Goal: Task Accomplishment & Management: Use online tool/utility

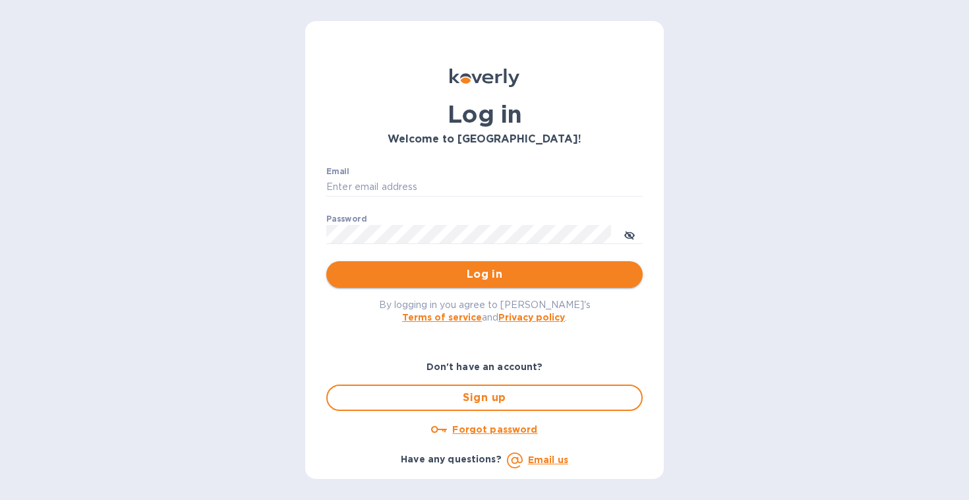
type input "[EMAIL_ADDRESS][DOMAIN_NAME]"
click at [502, 281] on span "Log in" at bounding box center [484, 274] width 295 height 16
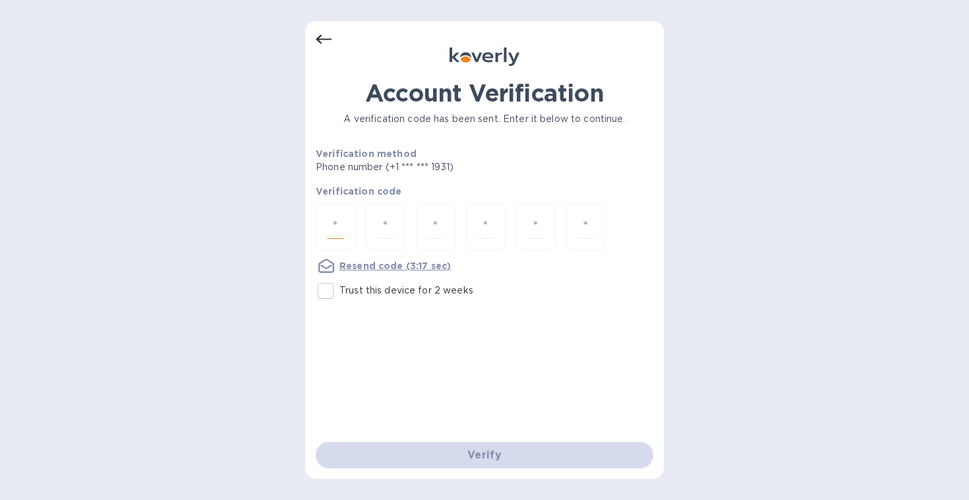
click at [337, 220] on input "number" at bounding box center [335, 226] width 17 height 24
type input "5"
type input "0"
type input "9"
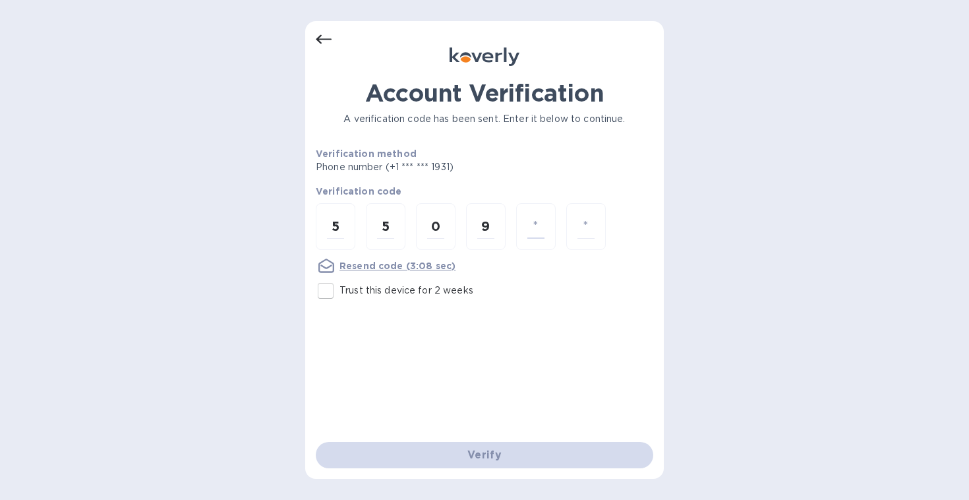
type input "1"
type input "7"
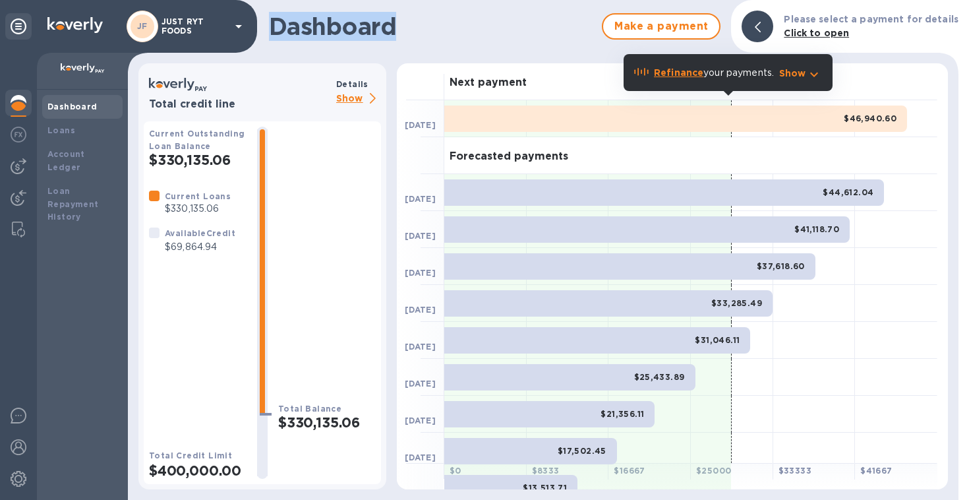
drag, startPoint x: 269, startPoint y: 28, endPoint x: 400, endPoint y: 27, distance: 131.2
click at [400, 27] on h1 "Dashboard" at bounding box center [432, 27] width 326 height 28
click at [18, 171] on img at bounding box center [19, 166] width 16 height 16
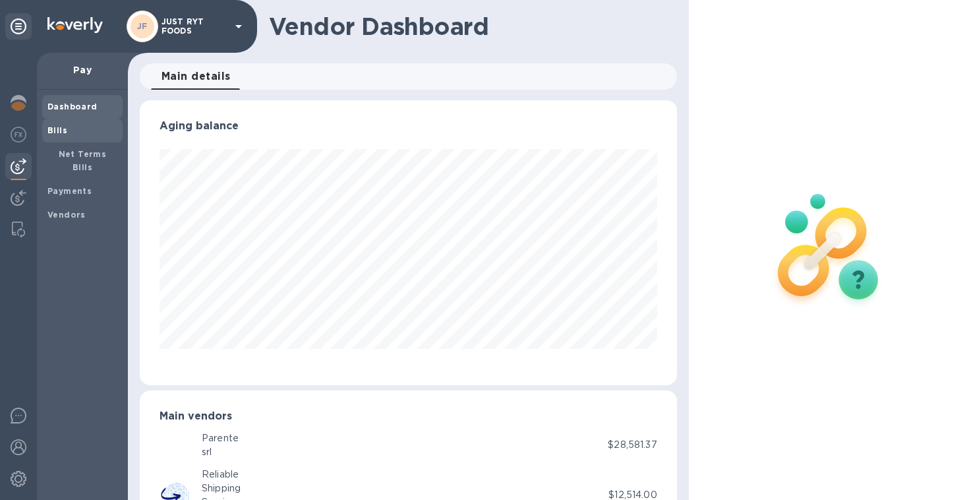
scroll to position [658932, 658684]
click at [62, 129] on b "Bills" at bounding box center [57, 130] width 20 height 10
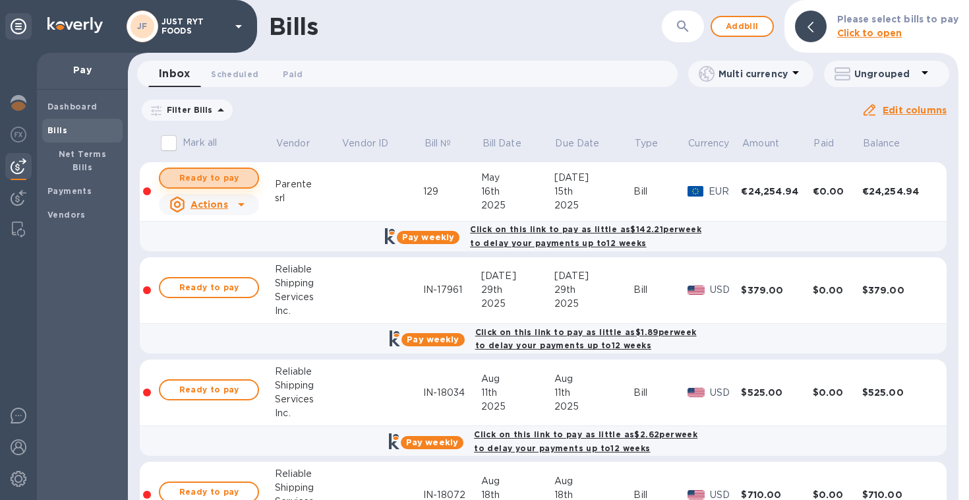
click at [216, 173] on span "Ready to pay" at bounding box center [209, 178] width 76 height 16
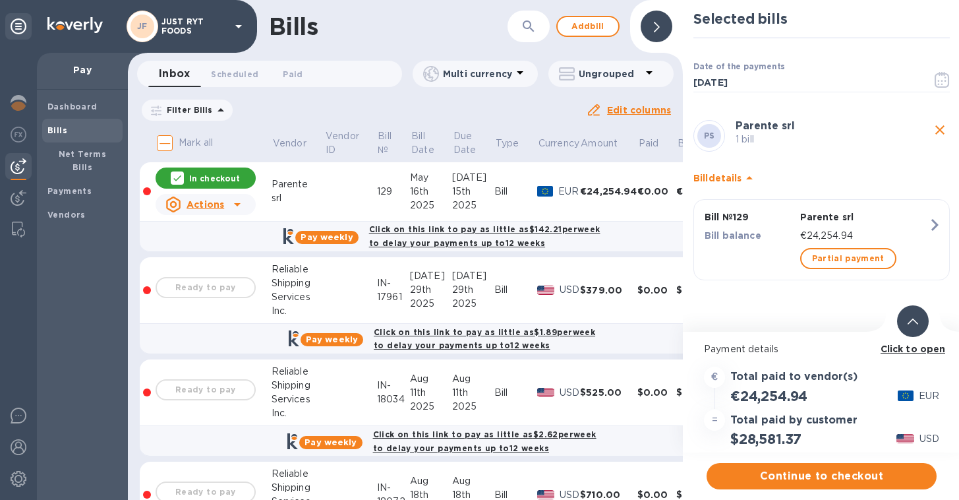
click at [910, 349] on b "Click to open" at bounding box center [913, 348] width 65 height 11
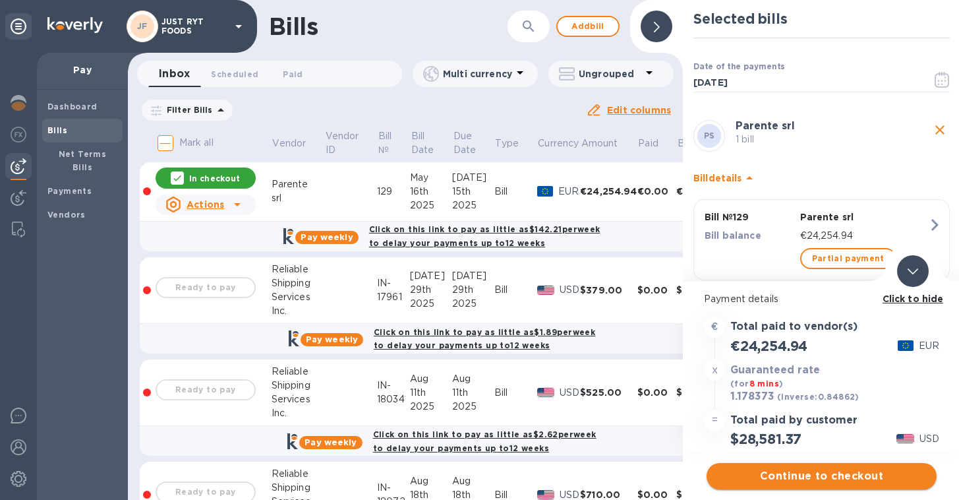
click at [827, 482] on span "Continue to checkout" at bounding box center [821, 476] width 209 height 16
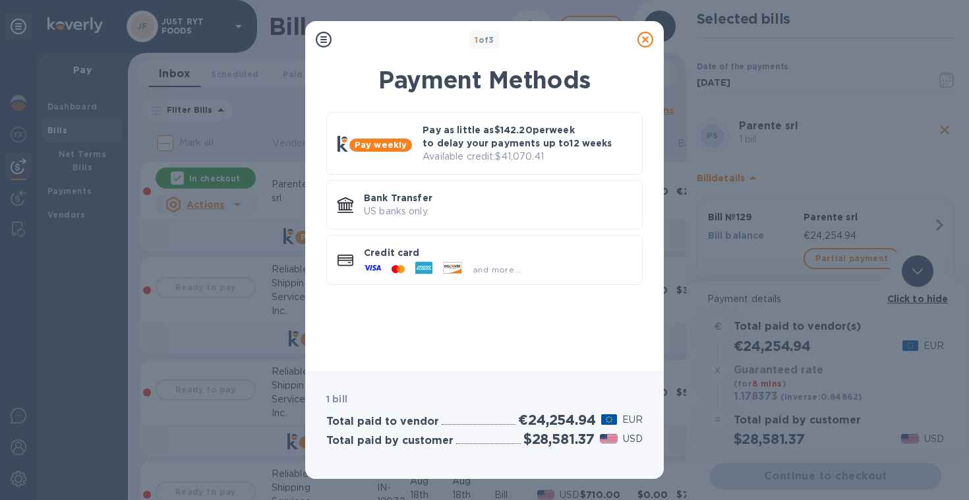
click at [643, 38] on icon at bounding box center [645, 40] width 16 height 16
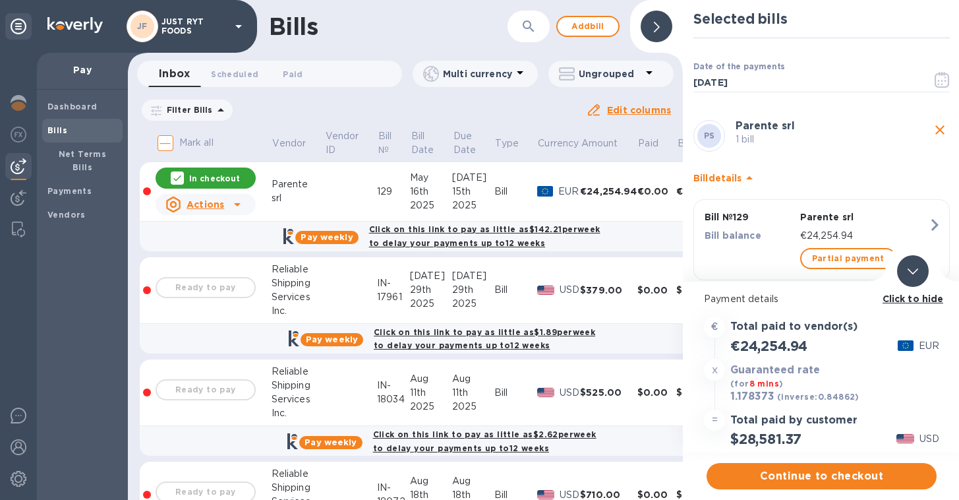
click at [936, 134] on icon "close" at bounding box center [940, 130] width 16 height 16
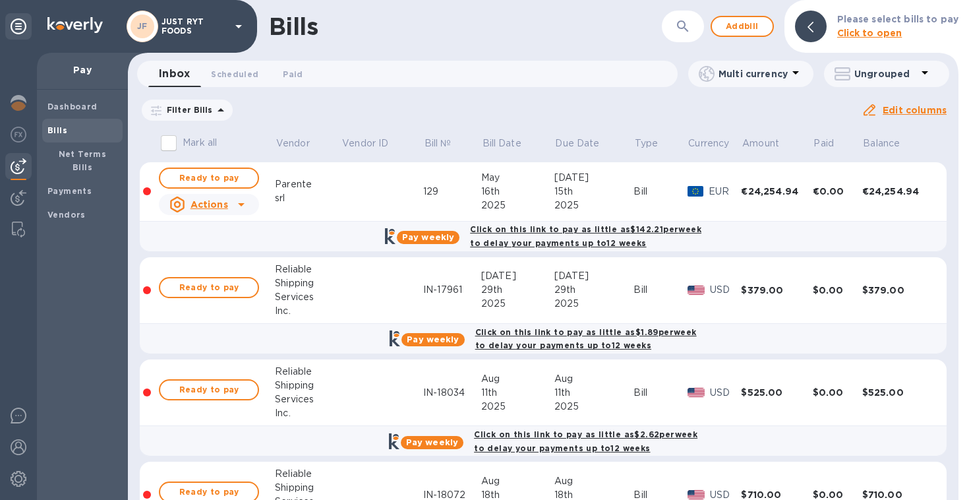
click at [456, 36] on div "Bills" at bounding box center [465, 27] width 393 height 28
